Goal: Task Accomplishment & Management: Use online tool/utility

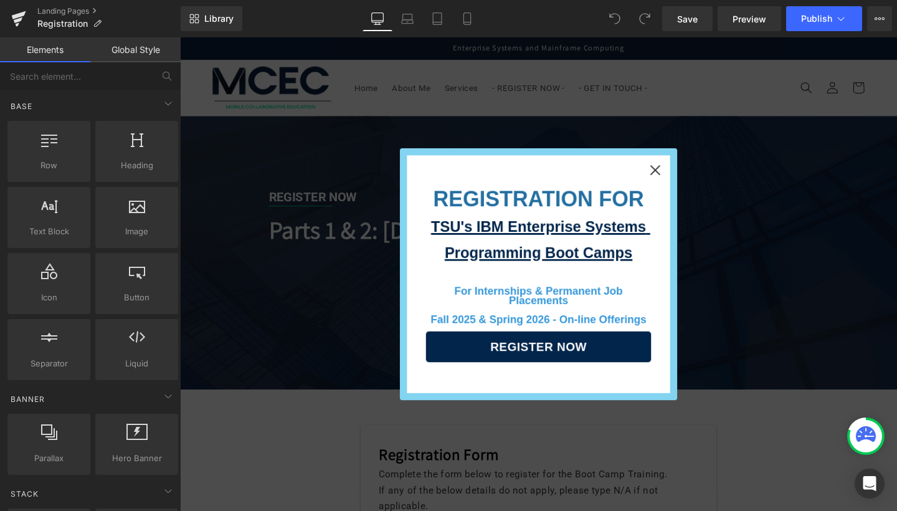
click at [678, 181] on icon "Close" at bounding box center [680, 177] width 10 height 10
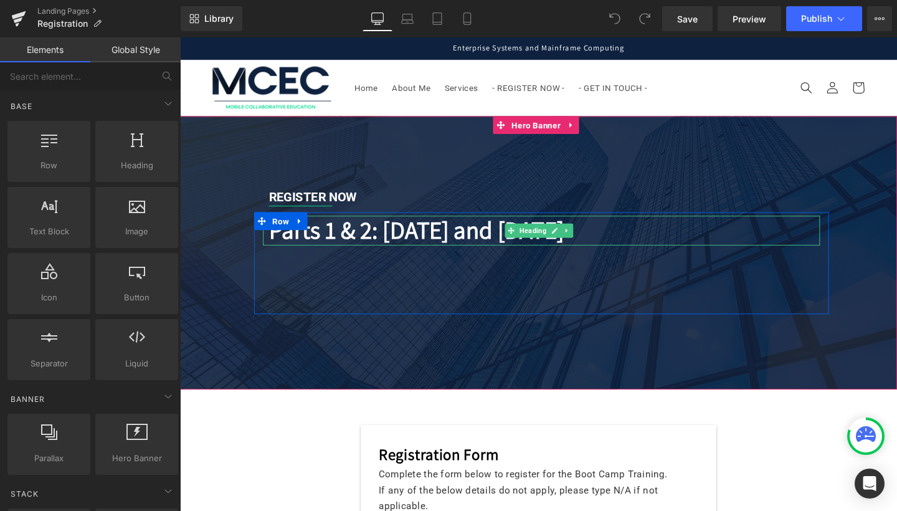
click at [326, 245] on b "Parts 1 & 2: [DATE] and [DATE]" at bounding box center [428, 240] width 310 height 34
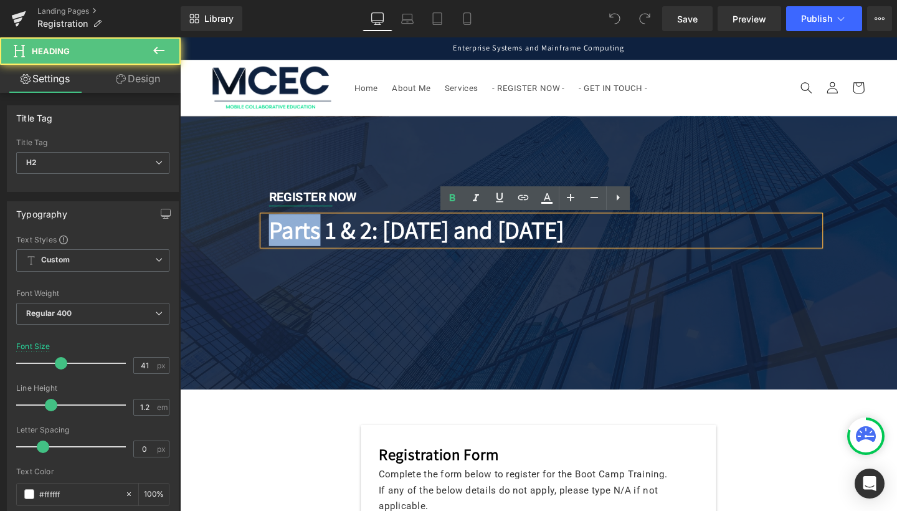
click at [326, 245] on b "Parts 1 & 2: [DATE] and [DATE]" at bounding box center [428, 240] width 310 height 34
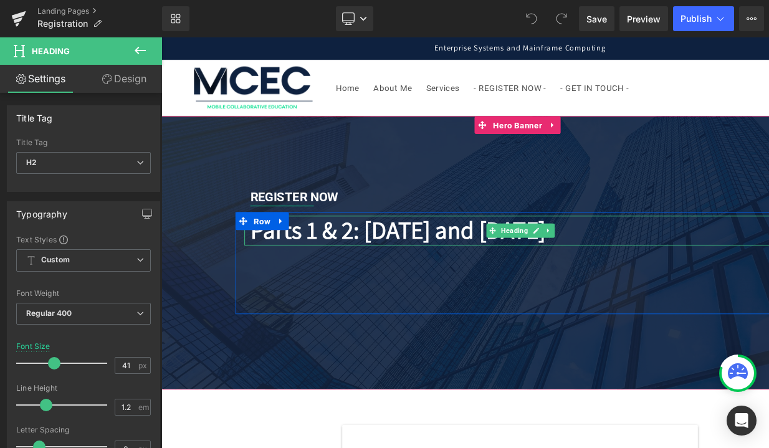
click at [565, 242] on b "Parts 1 & 2: [DATE] and [DATE]" at bounding box center [410, 240] width 310 height 34
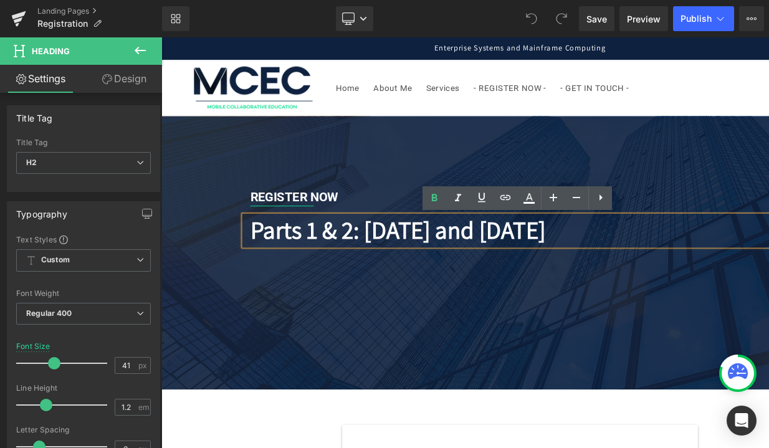
drag, startPoint x: 774, startPoint y: 243, endPoint x: 368, endPoint y: 238, distance: 406.2
click at [368, 238] on b "Parts 1 & 2: [DATE] and [DATE]" at bounding box center [410, 240] width 310 height 34
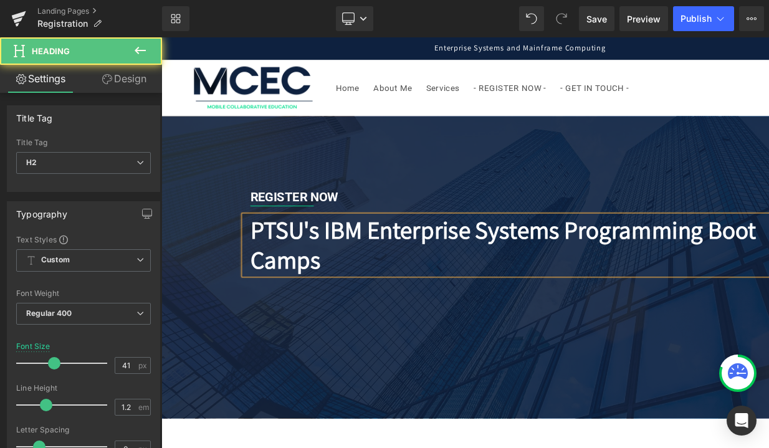
click at [273, 242] on b "PTSU's IBM Enterprise Systems Programming Boot Camps" at bounding box center [520, 255] width 531 height 64
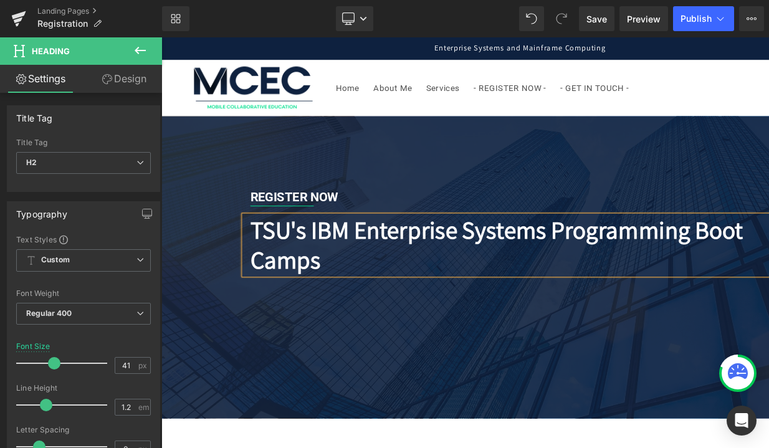
click at [256, 276] on b "TSU's IBM Enterprise Systems Programming Boot Camps" at bounding box center [514, 255] width 518 height 64
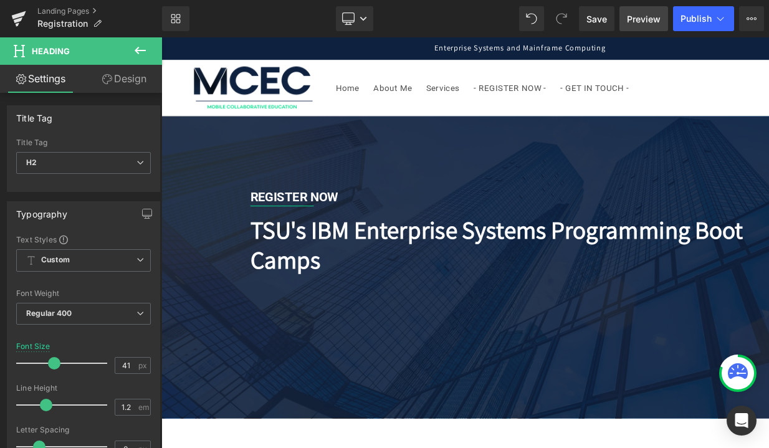
click at [639, 16] on span "Preview" at bounding box center [644, 18] width 34 height 13
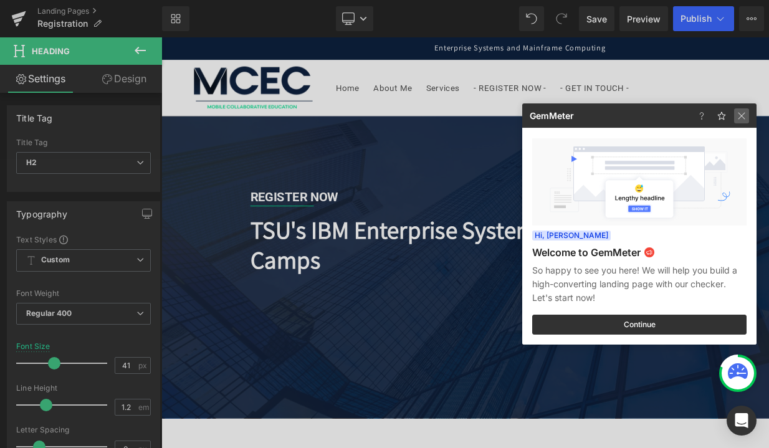
click at [746, 115] on img at bounding box center [741, 115] width 15 height 15
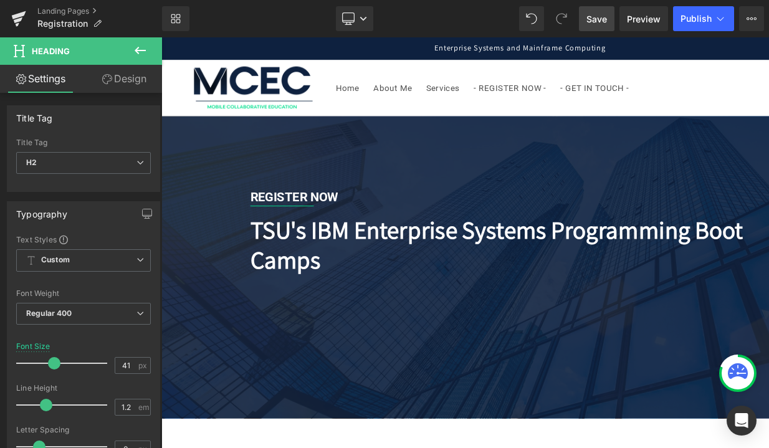
click at [606, 22] on span "Save" at bounding box center [596, 18] width 21 height 13
click at [649, 19] on span "Preview" at bounding box center [644, 18] width 34 height 13
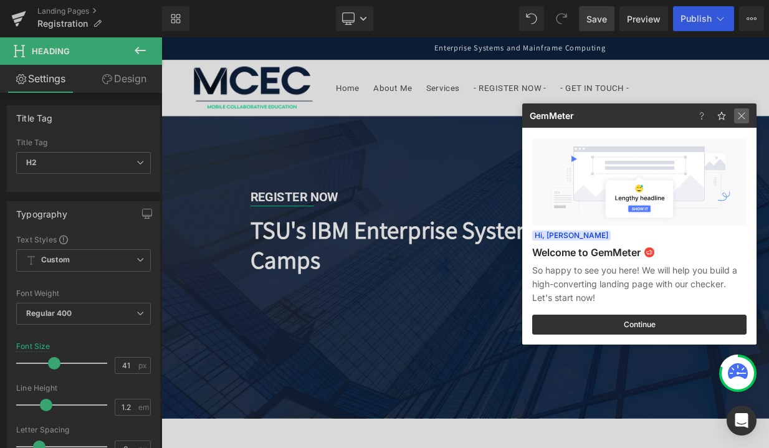
click at [746, 115] on img at bounding box center [741, 115] width 15 height 15
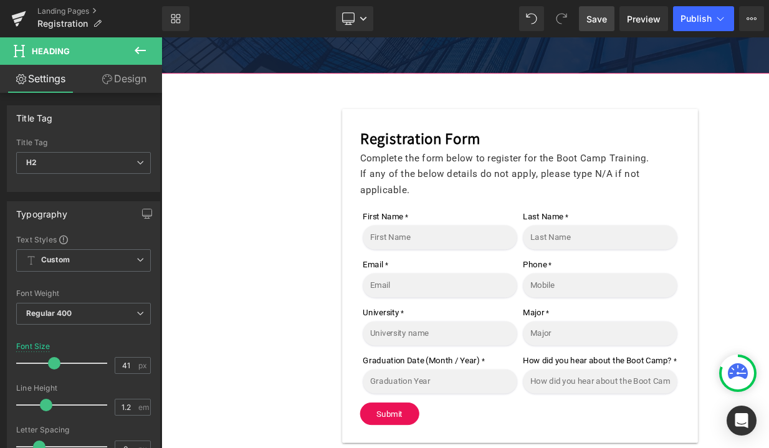
scroll to position [365, 0]
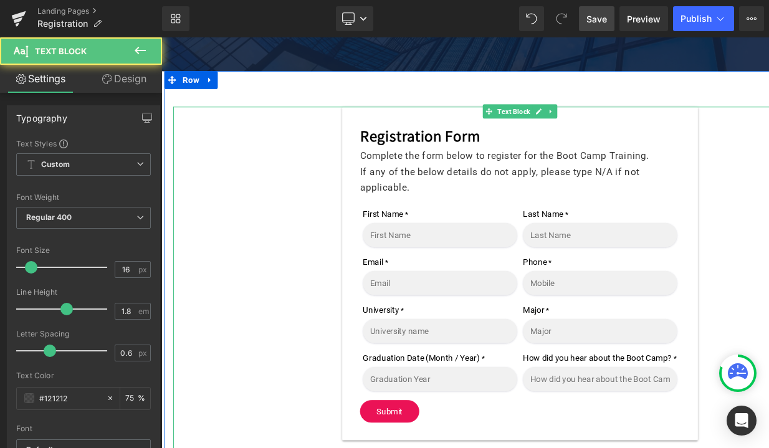
click at [415, 171] on p "If any of the below details do not apply, please type N/A if not applicable." at bounding box center [538, 187] width 336 height 34
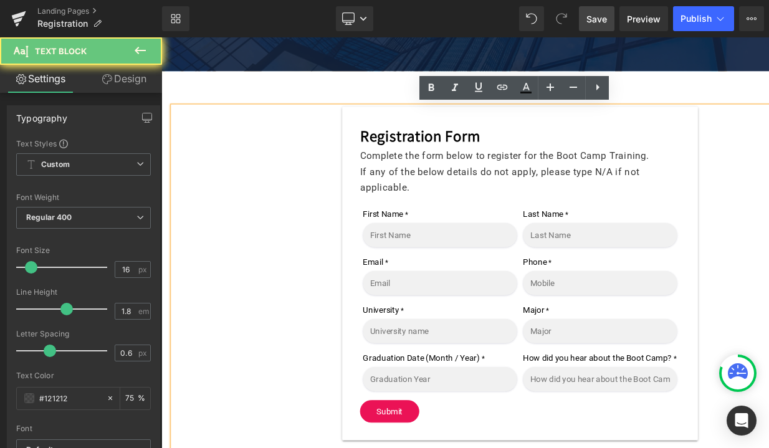
click at [415, 171] on p "If any of the below details do not apply, please type N/A if not applicable." at bounding box center [538, 187] width 336 height 34
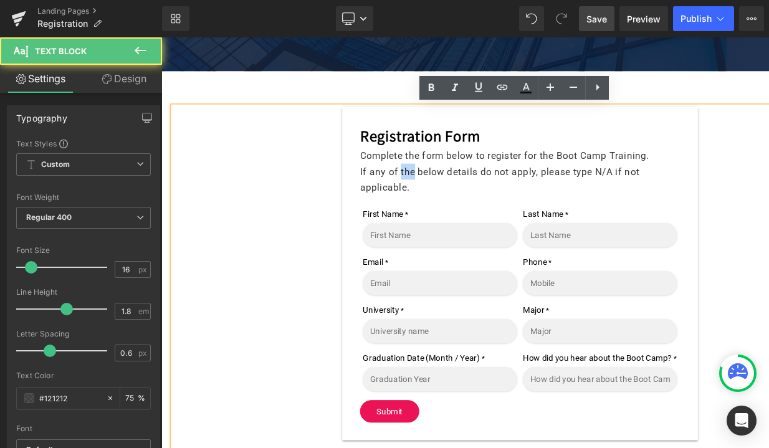
click at [415, 171] on p "If any of the below details do not apply, please type N/A if not applicable." at bounding box center [538, 187] width 336 height 34
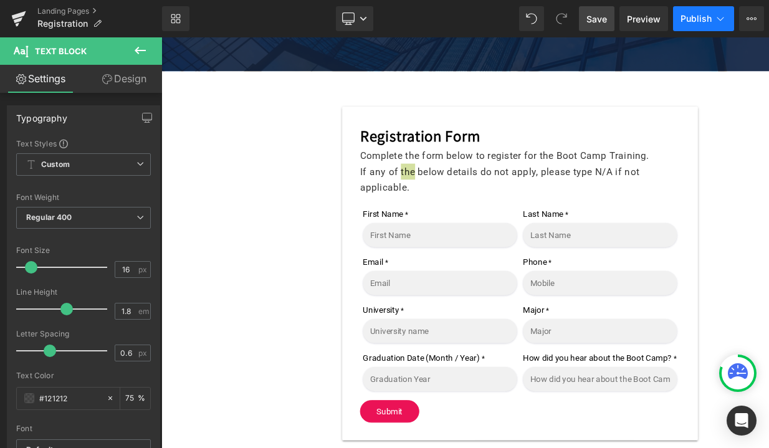
click at [708, 21] on span "Publish" at bounding box center [695, 19] width 31 height 10
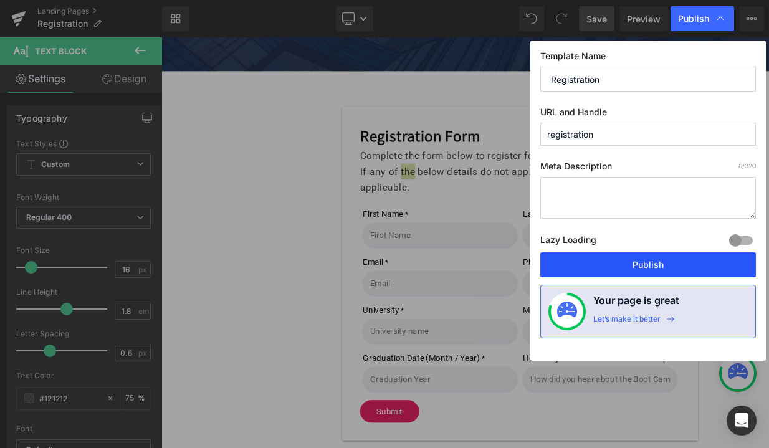
click at [625, 259] on button "Publish" at bounding box center [648, 264] width 216 height 25
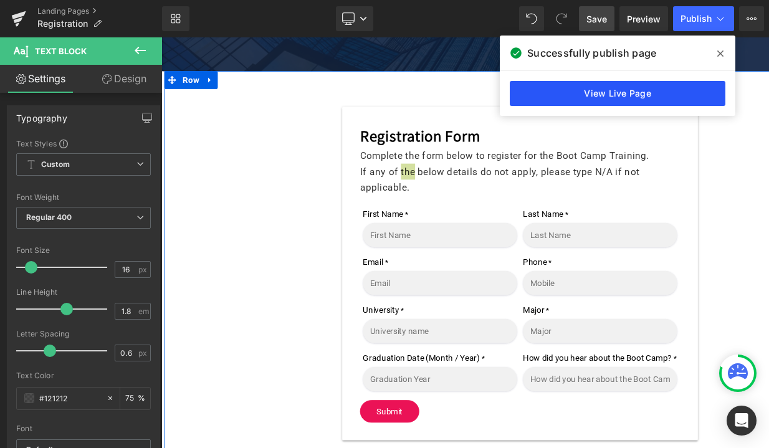
click at [630, 99] on link "View Live Page" at bounding box center [618, 93] width 216 height 25
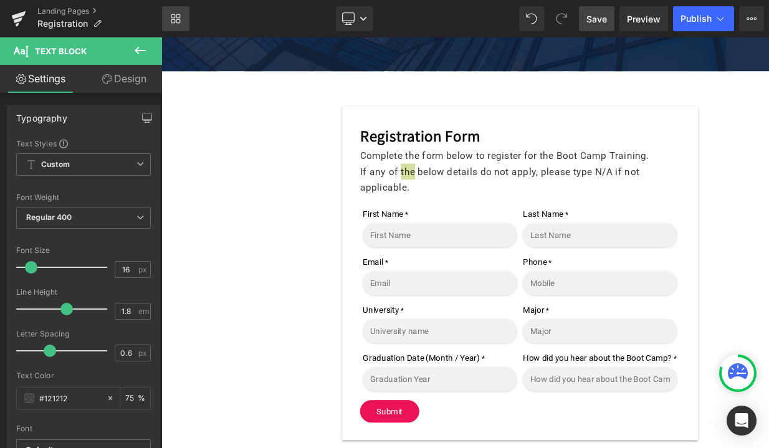
click at [176, 19] on icon at bounding box center [176, 19] width 10 height 10
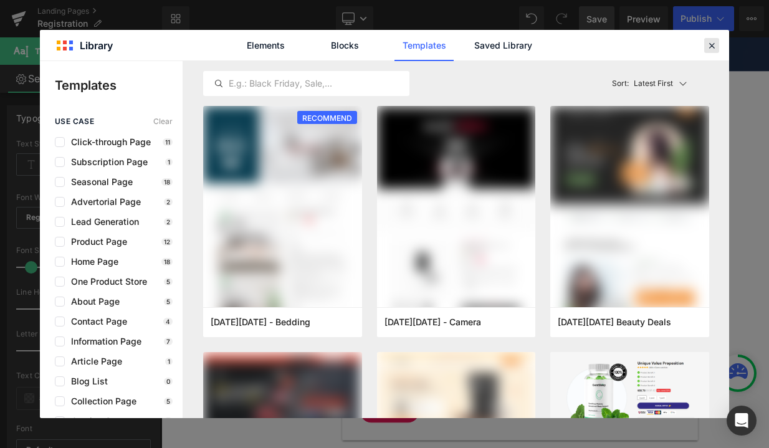
click at [715, 45] on icon at bounding box center [711, 45] width 11 height 11
